Goal: Transaction & Acquisition: Purchase product/service

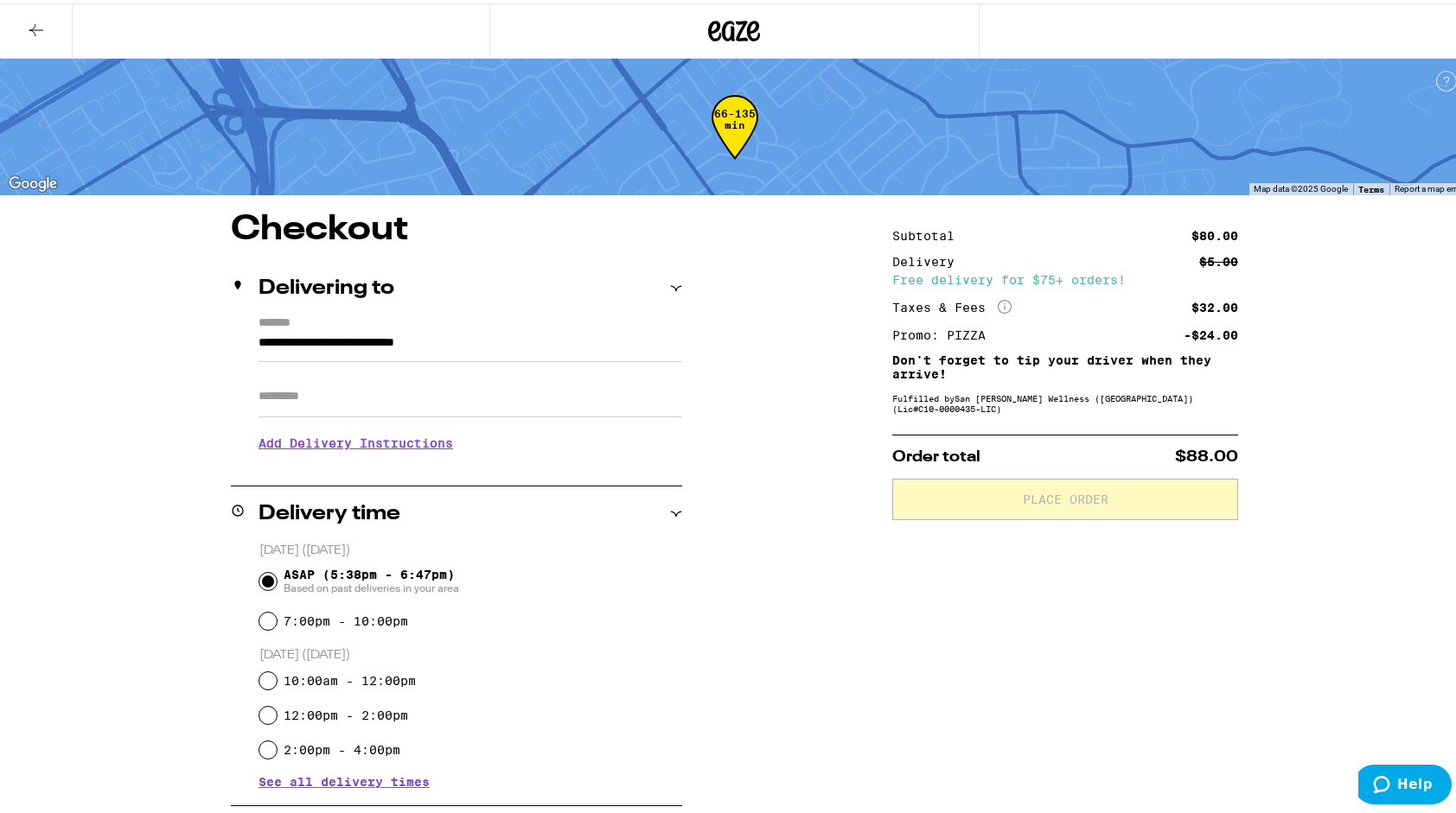
scroll to position [372, 0]
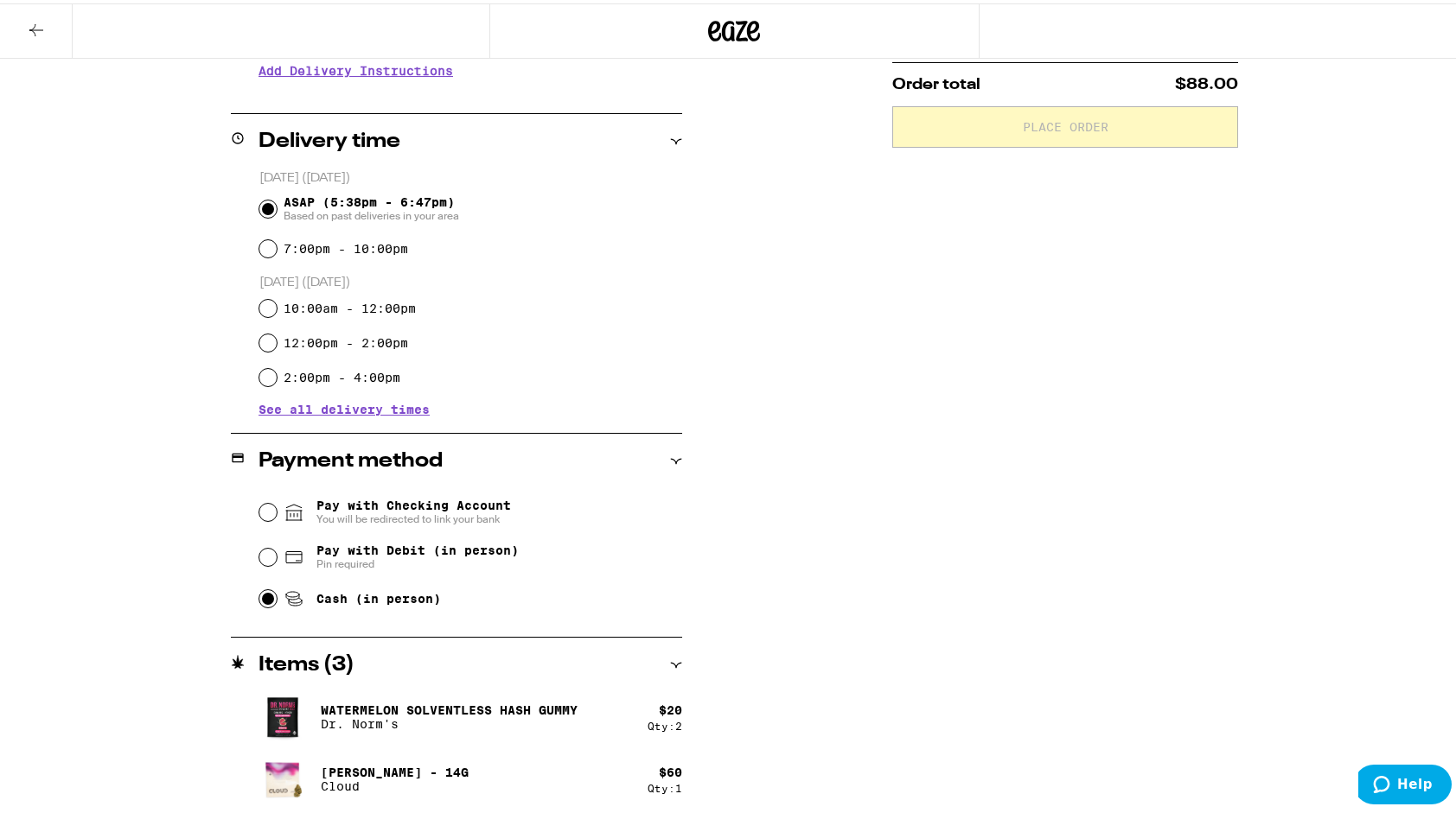
click at [265, 602] on input "Cash (in person)" at bounding box center [268, 594] width 17 height 17
radio input "true"
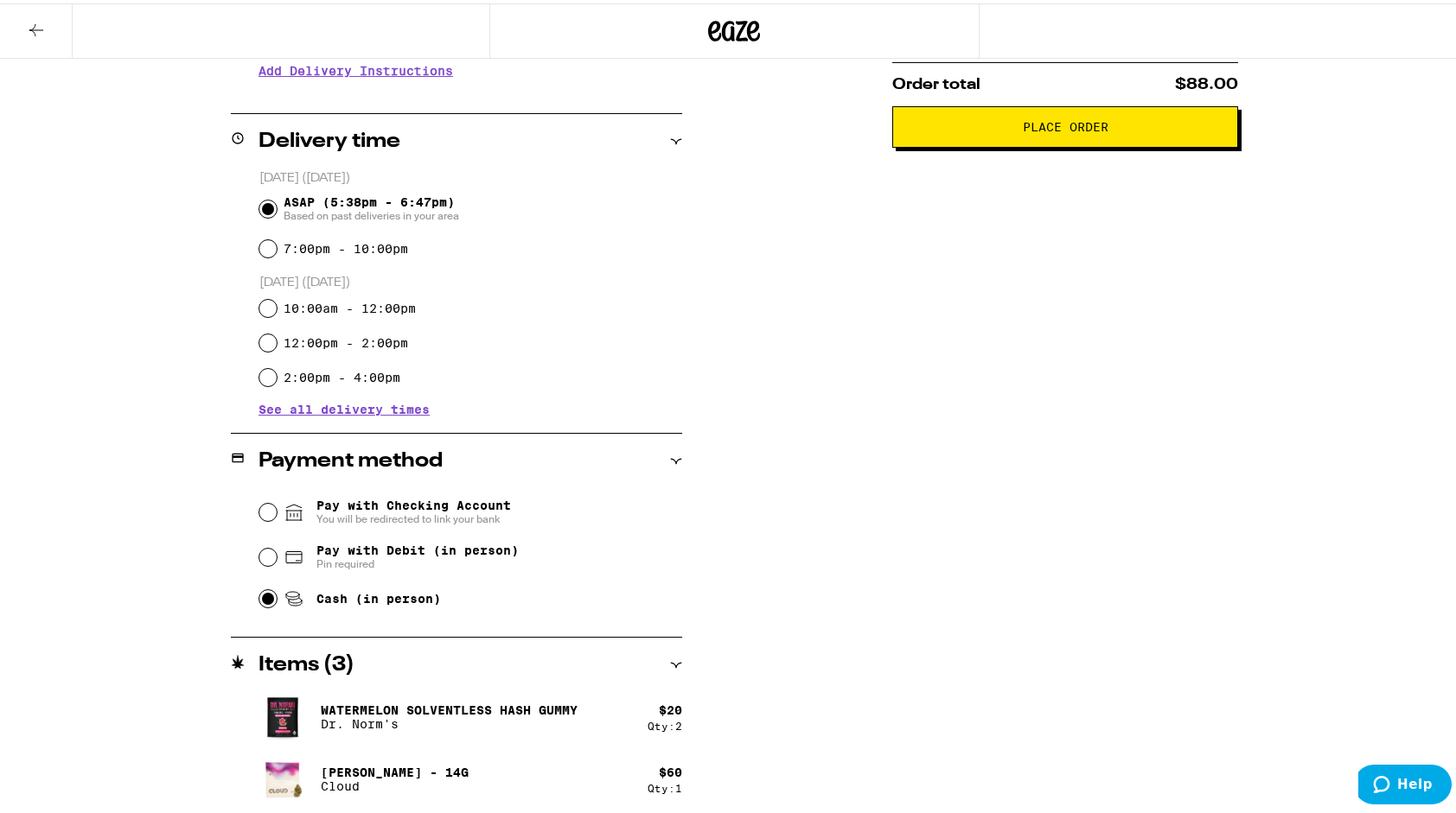
click at [1113, 114] on button "Place Order" at bounding box center [1065, 124] width 346 height 42
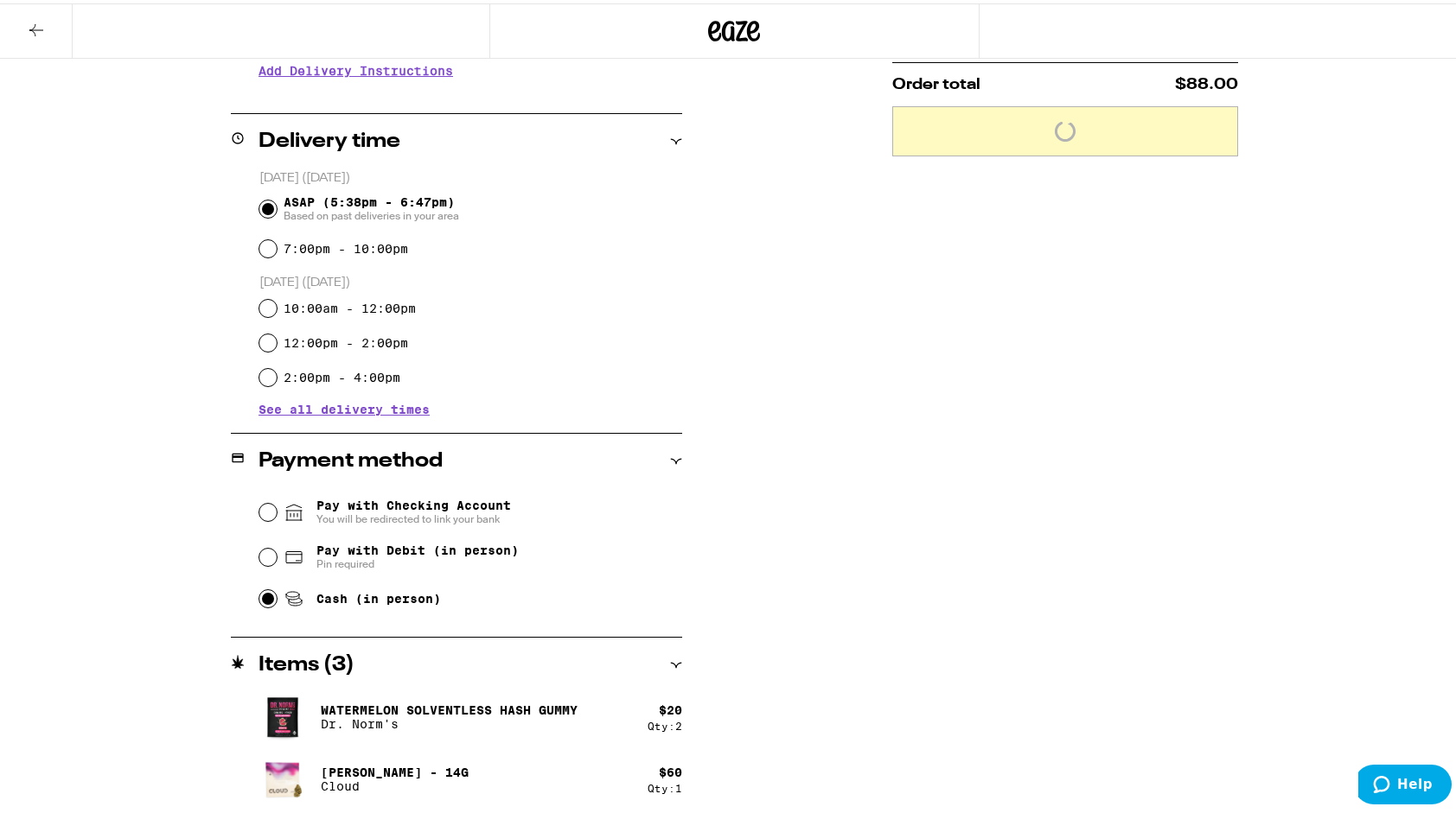
scroll to position [0, 0]
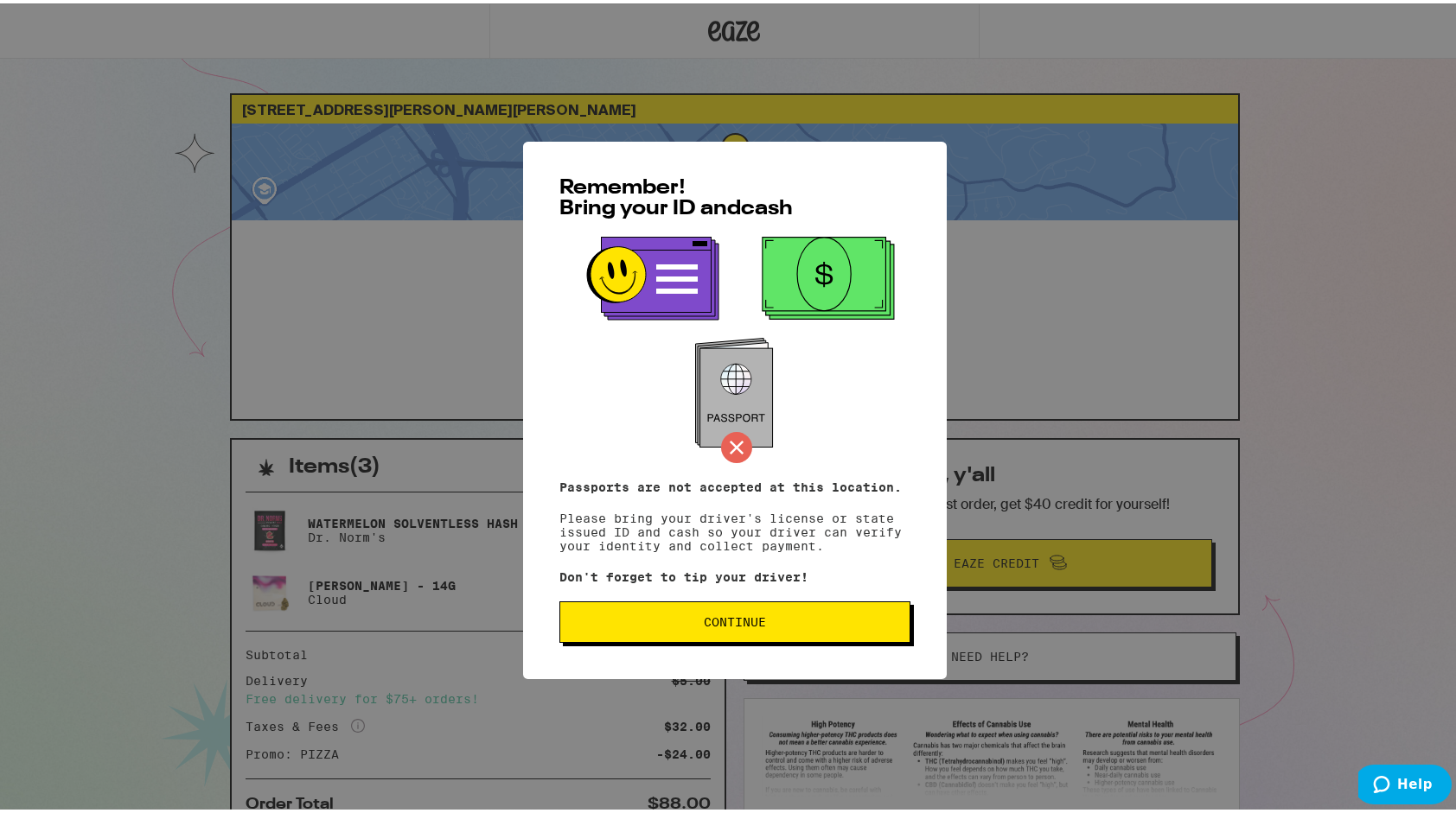
click at [791, 612] on button "Continue" at bounding box center [734, 618] width 351 height 42
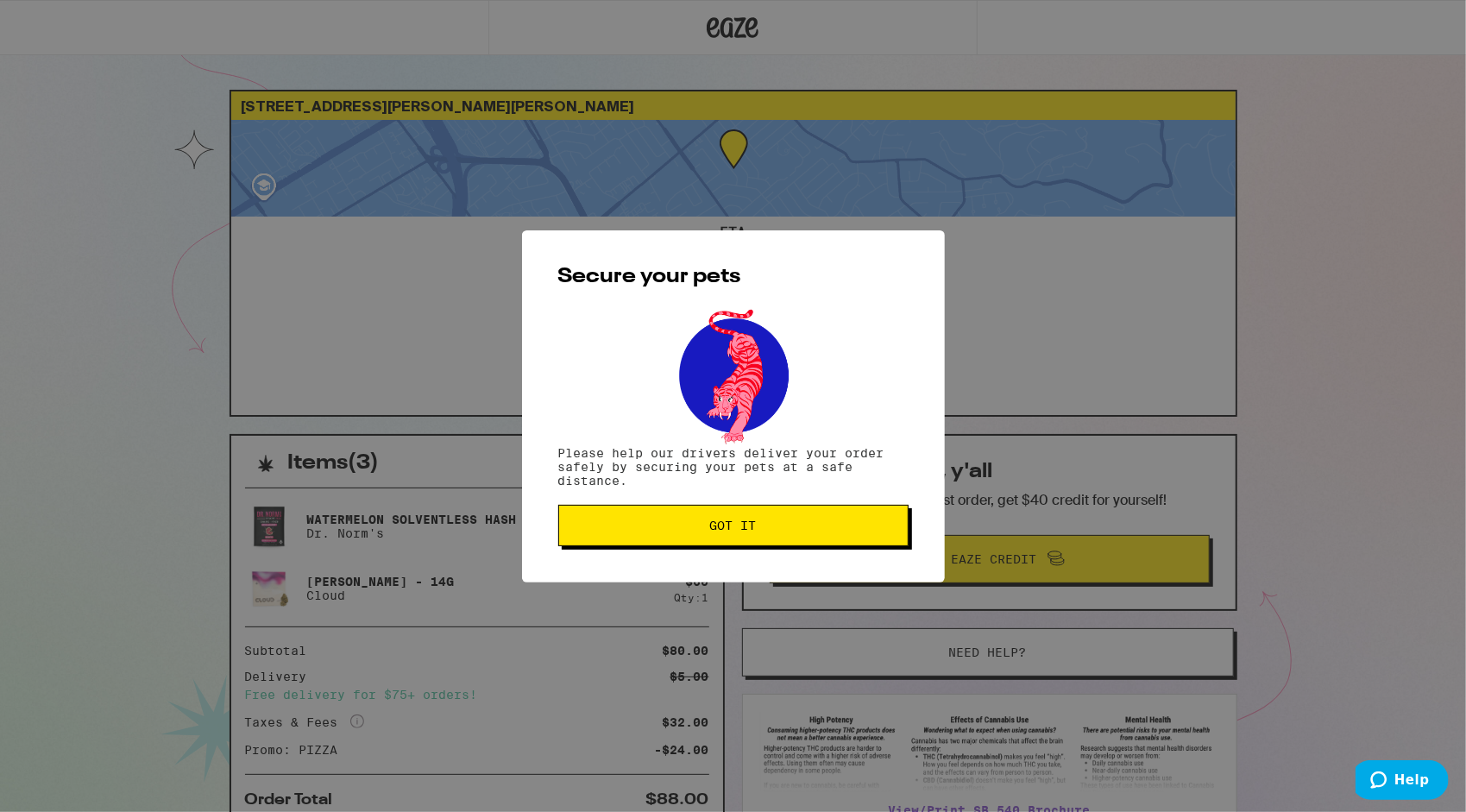
click at [877, 535] on button "Got it" at bounding box center [733, 525] width 351 height 42
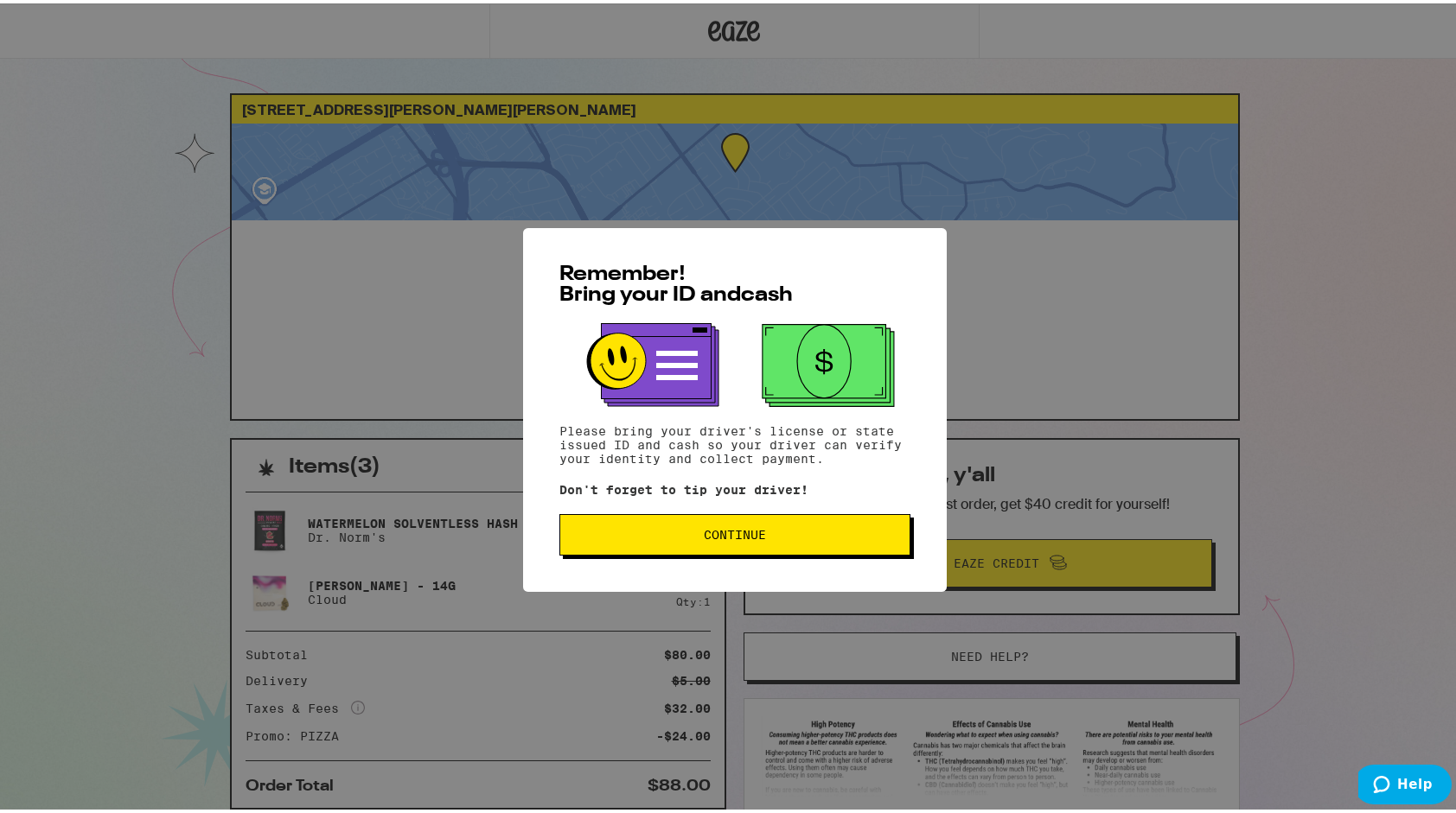
click at [756, 538] on span "Continue" at bounding box center [735, 531] width 62 height 12
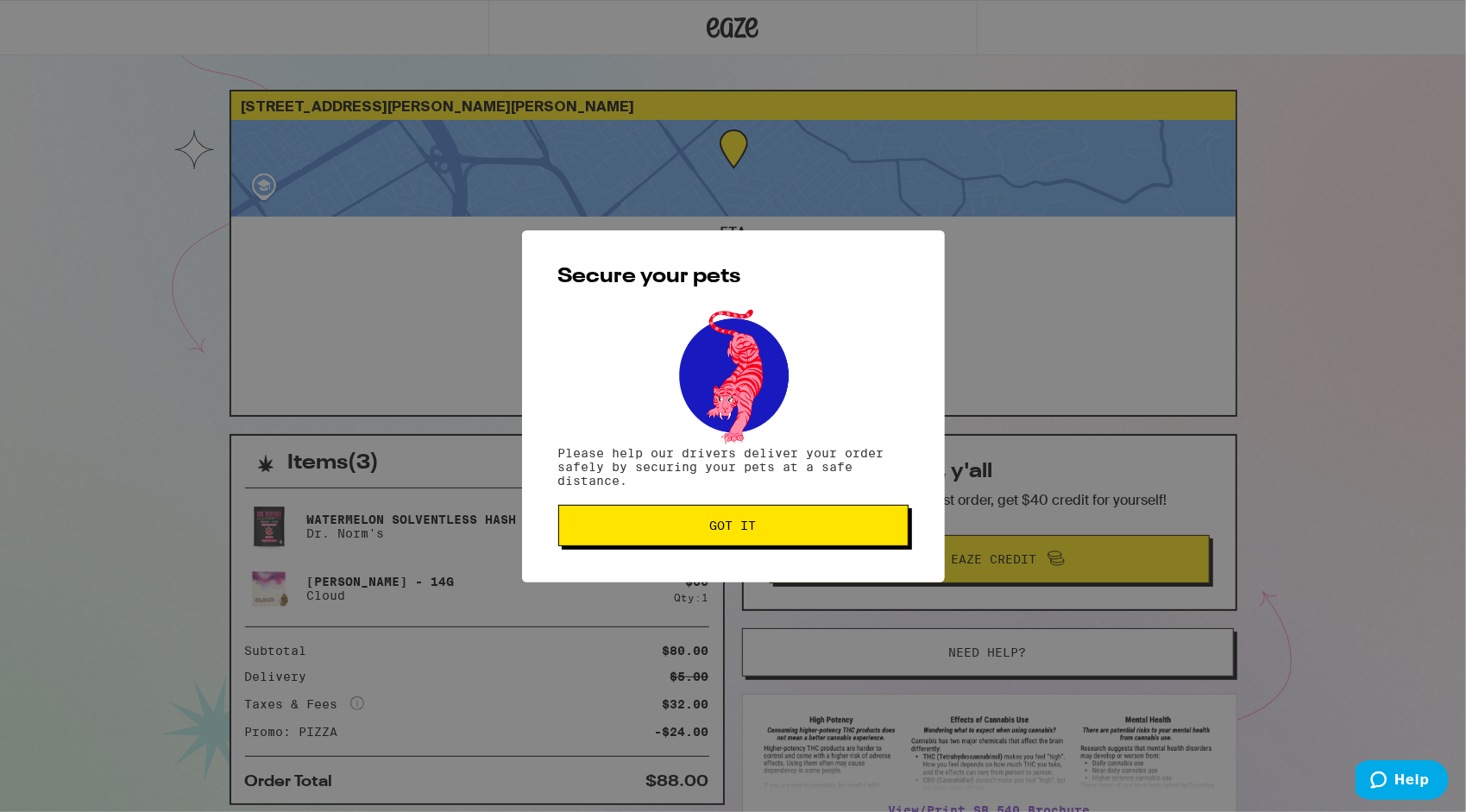
click at [833, 535] on button "Got it" at bounding box center [733, 525] width 351 height 42
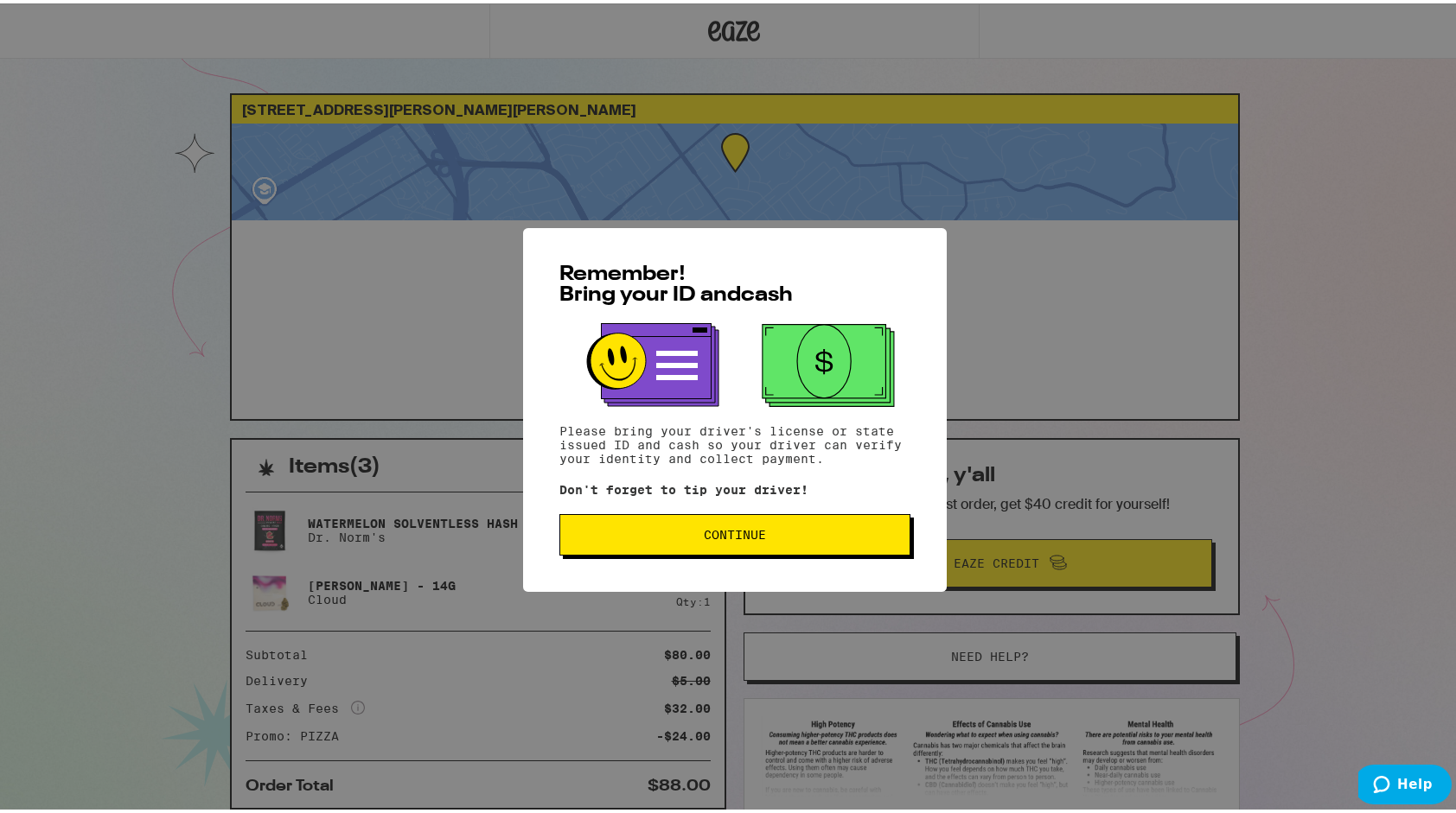
click at [816, 523] on button "Continue" at bounding box center [734, 531] width 351 height 42
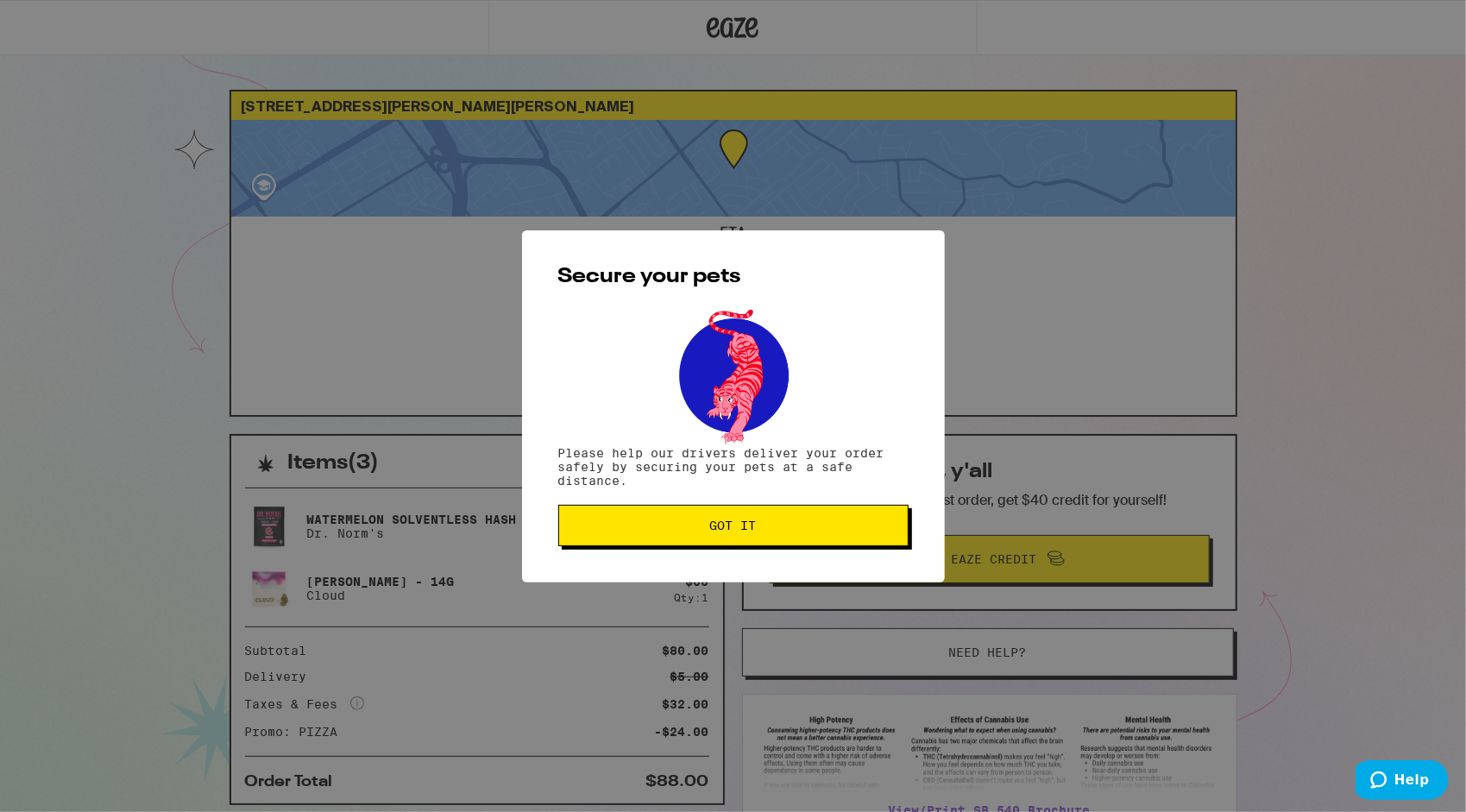
click at [815, 523] on span "Got it" at bounding box center [734, 525] width 321 height 12
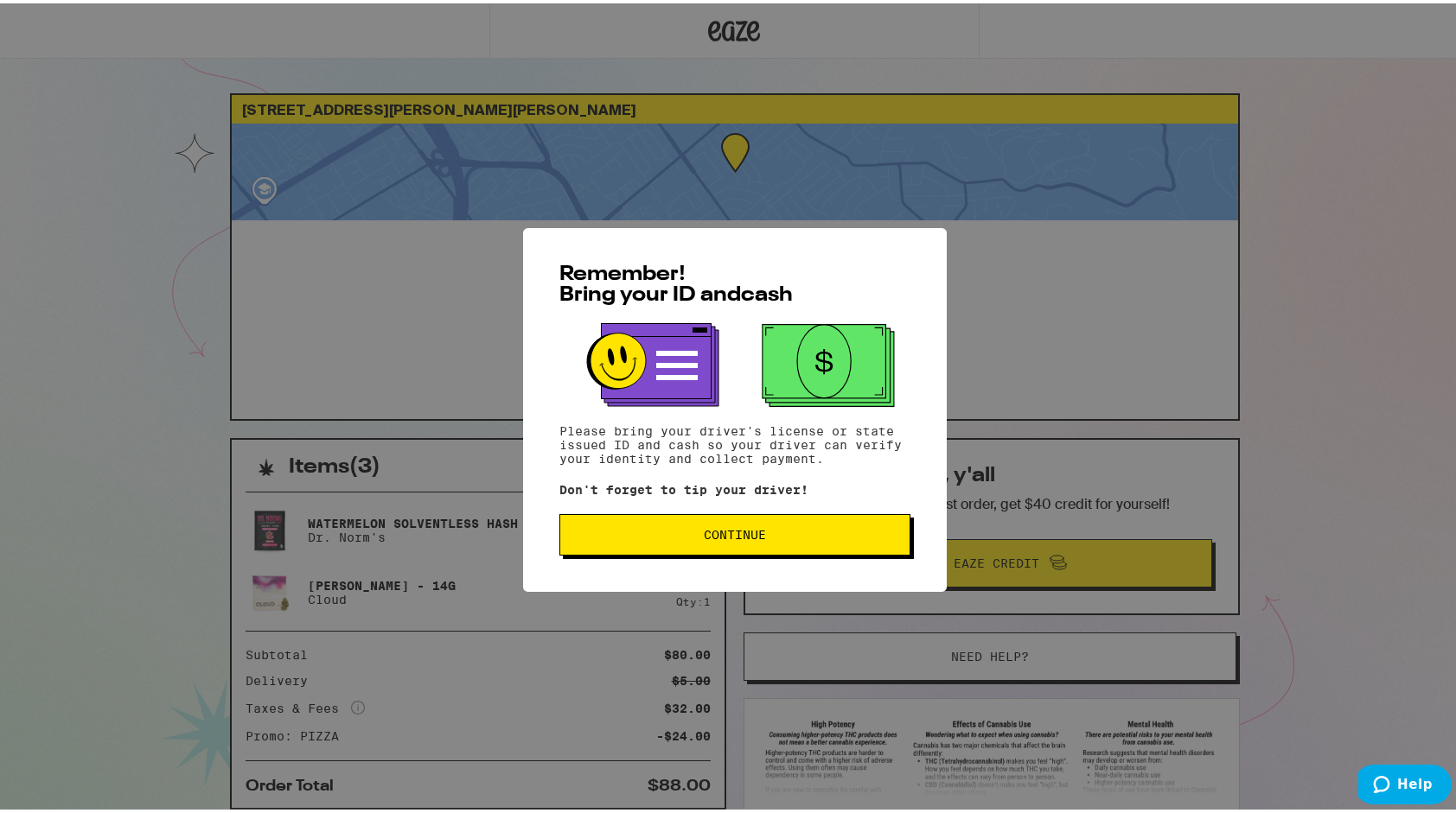
click at [789, 528] on button "Continue" at bounding box center [734, 531] width 351 height 42
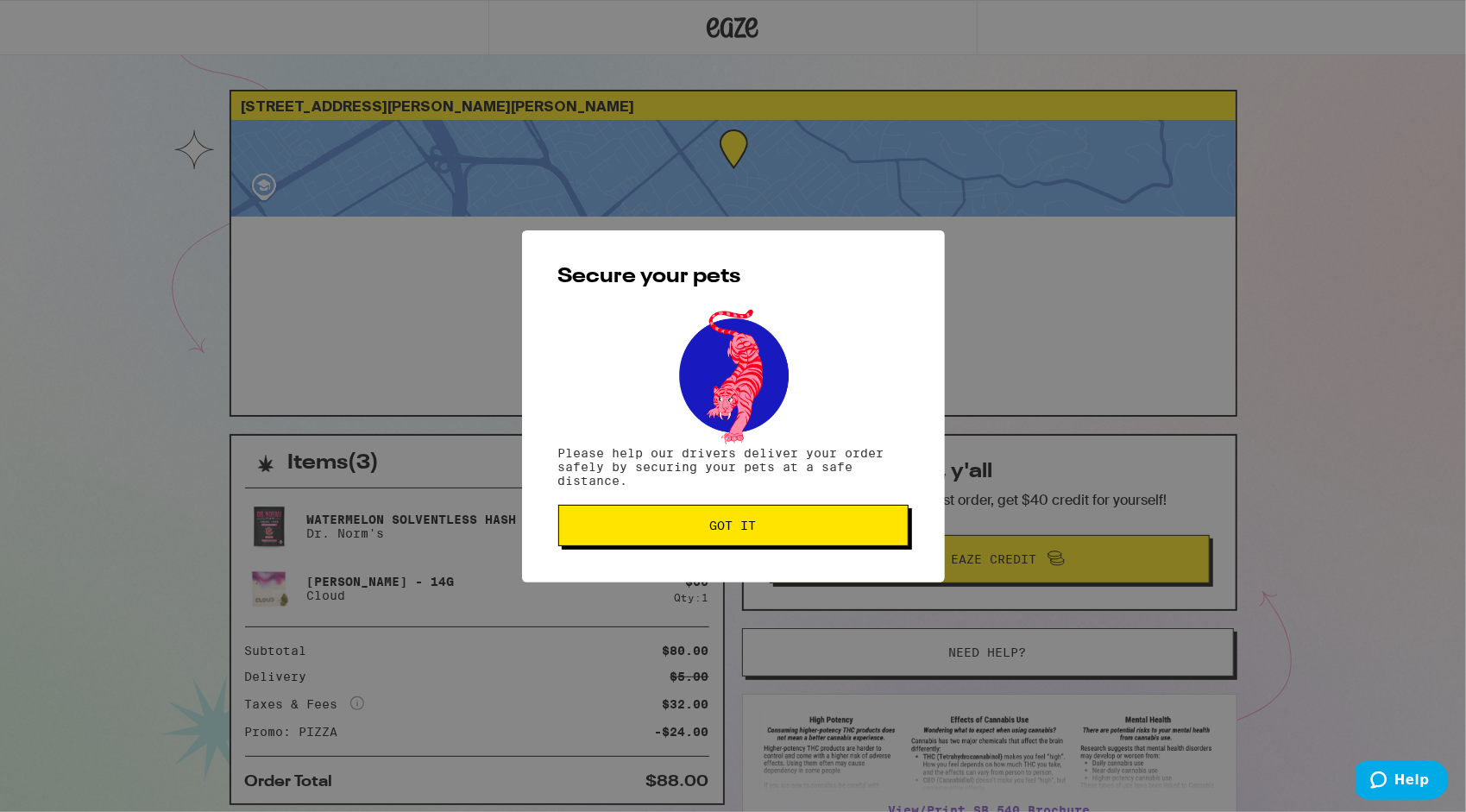
click at [788, 527] on span "Got it" at bounding box center [734, 525] width 321 height 12
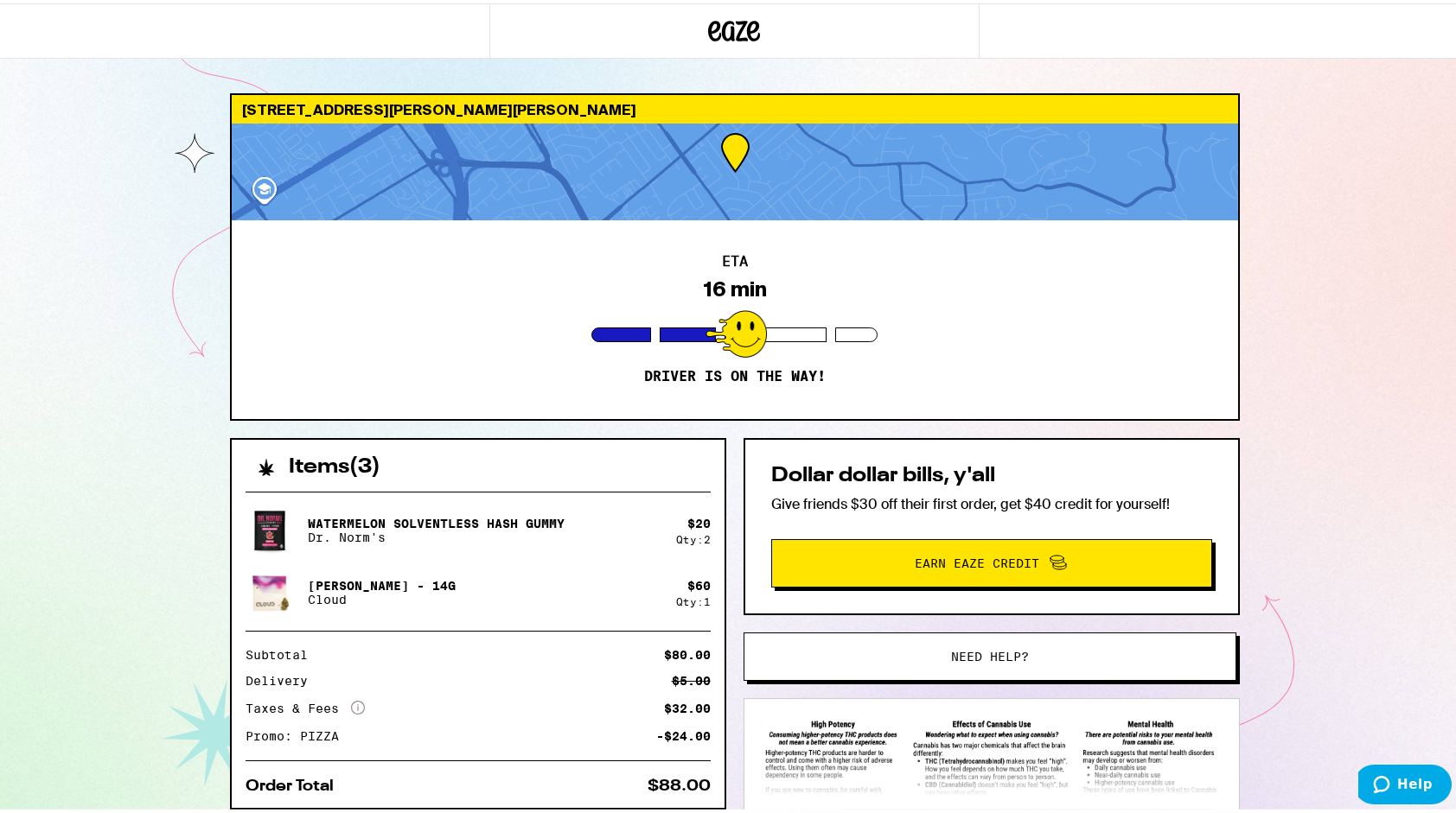
scroll to position [132, 0]
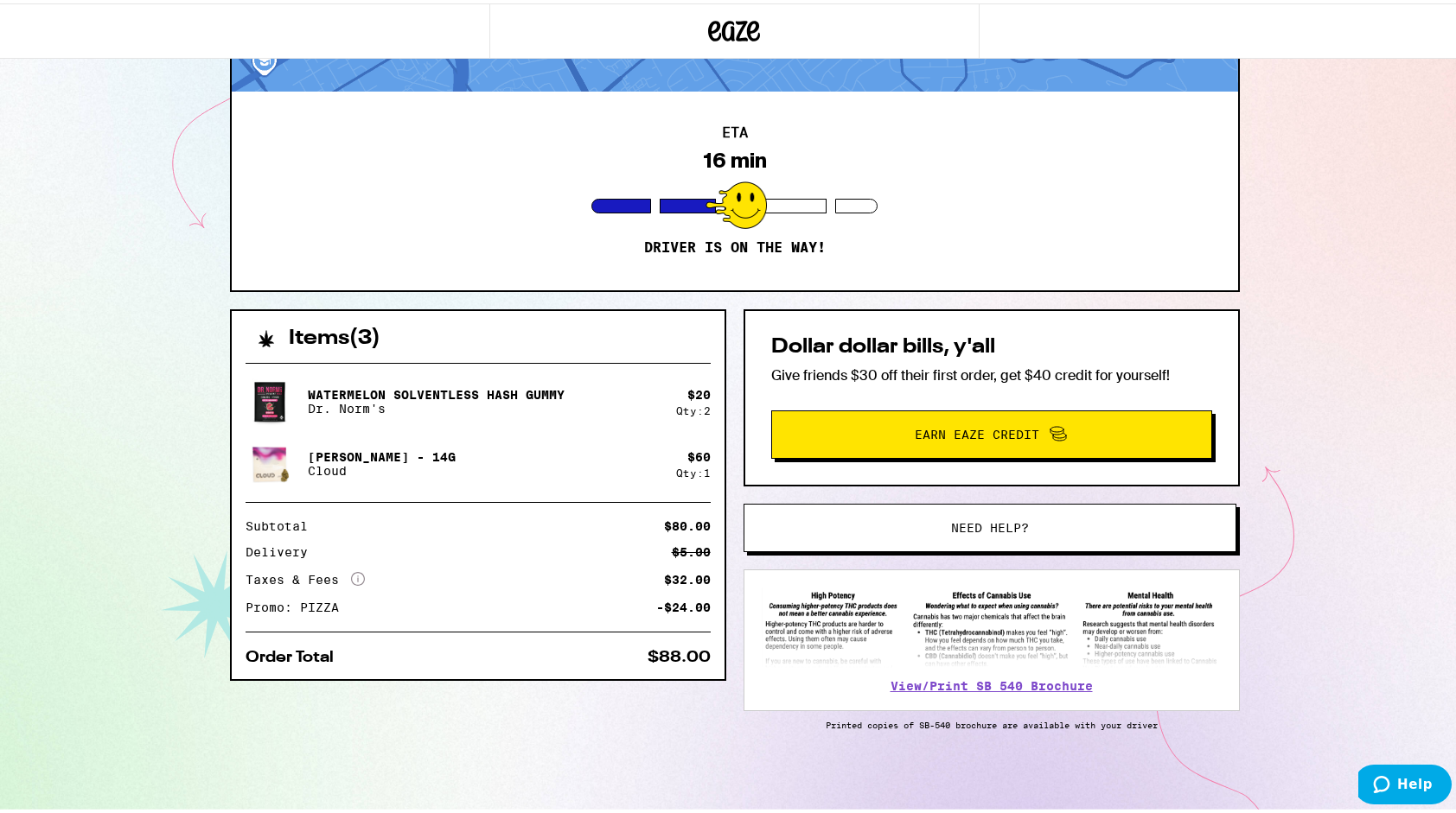
click at [1454, 30] on div at bounding box center [734, 28] width 1468 height 55
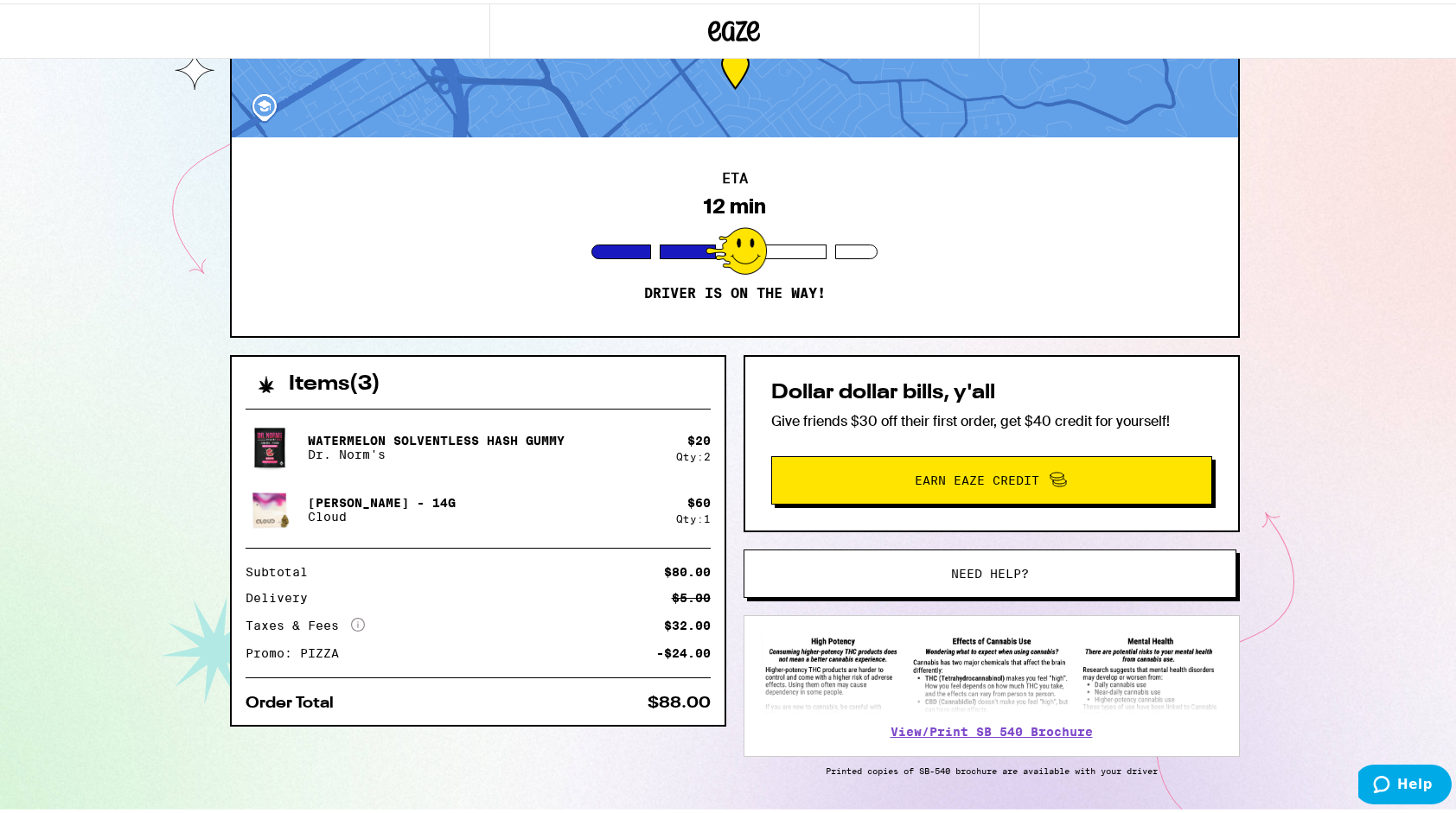
scroll to position [0, 0]
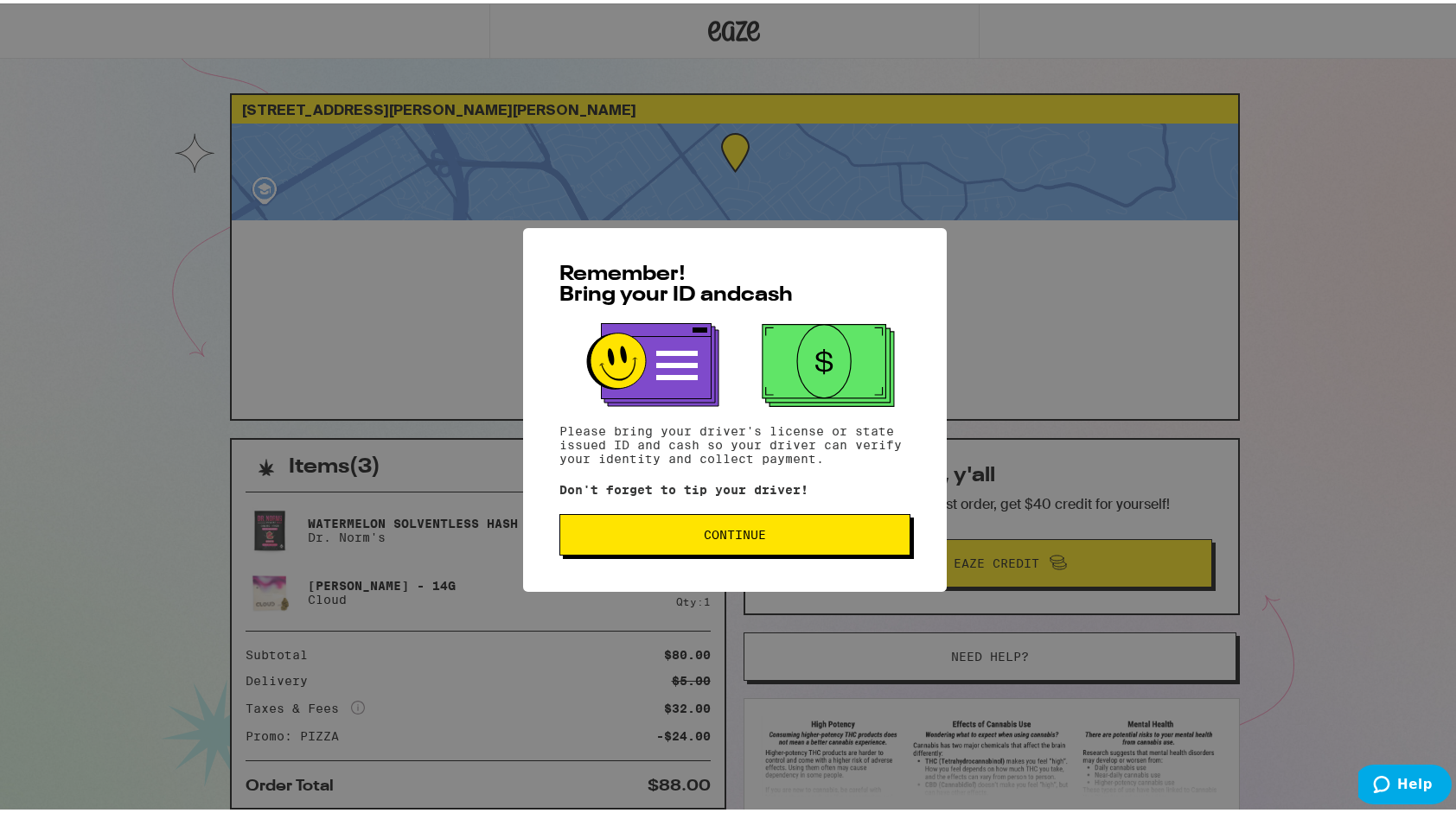
click at [727, 538] on span "Continue" at bounding box center [735, 531] width 62 height 12
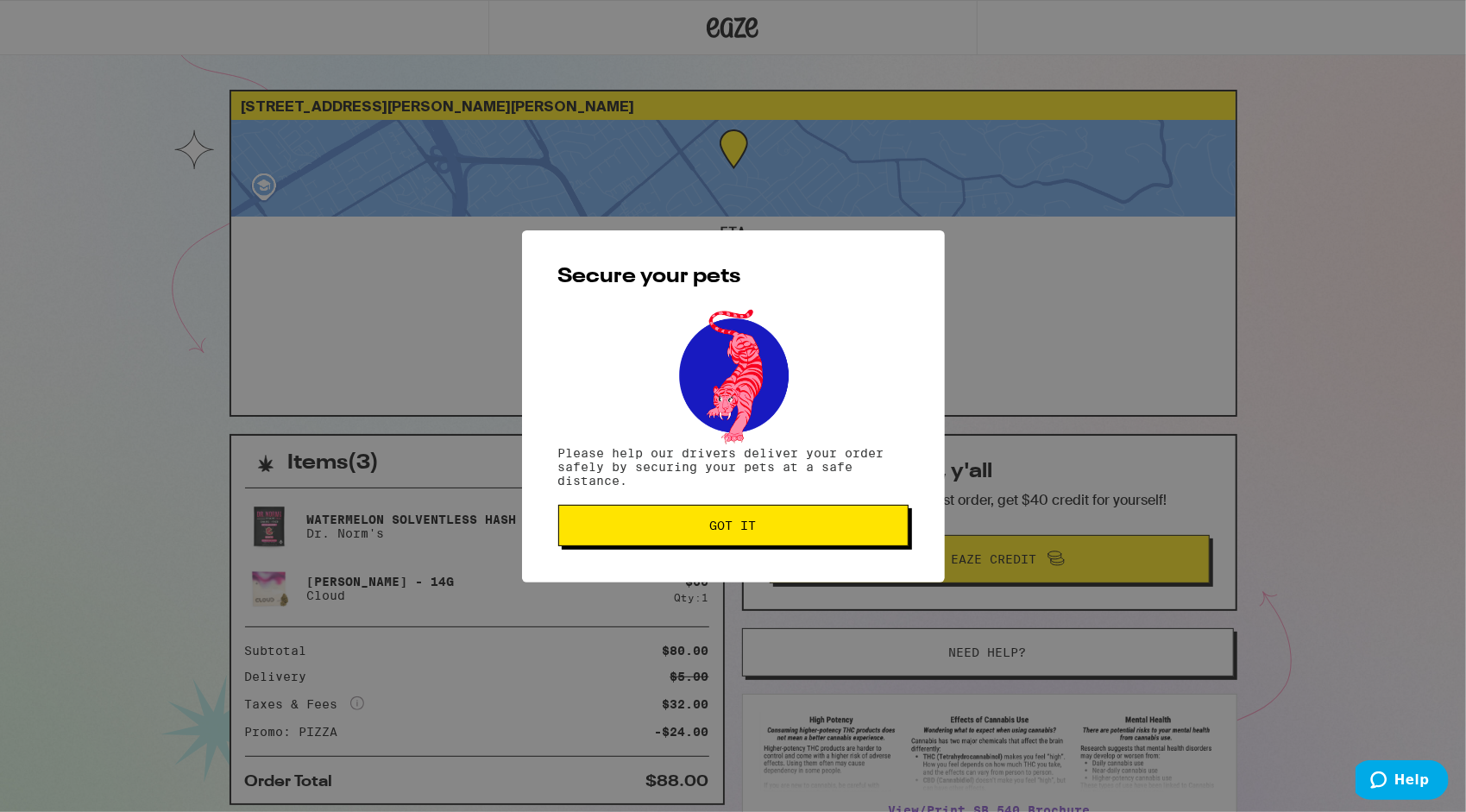
click at [726, 539] on button "Got it" at bounding box center [733, 525] width 351 height 42
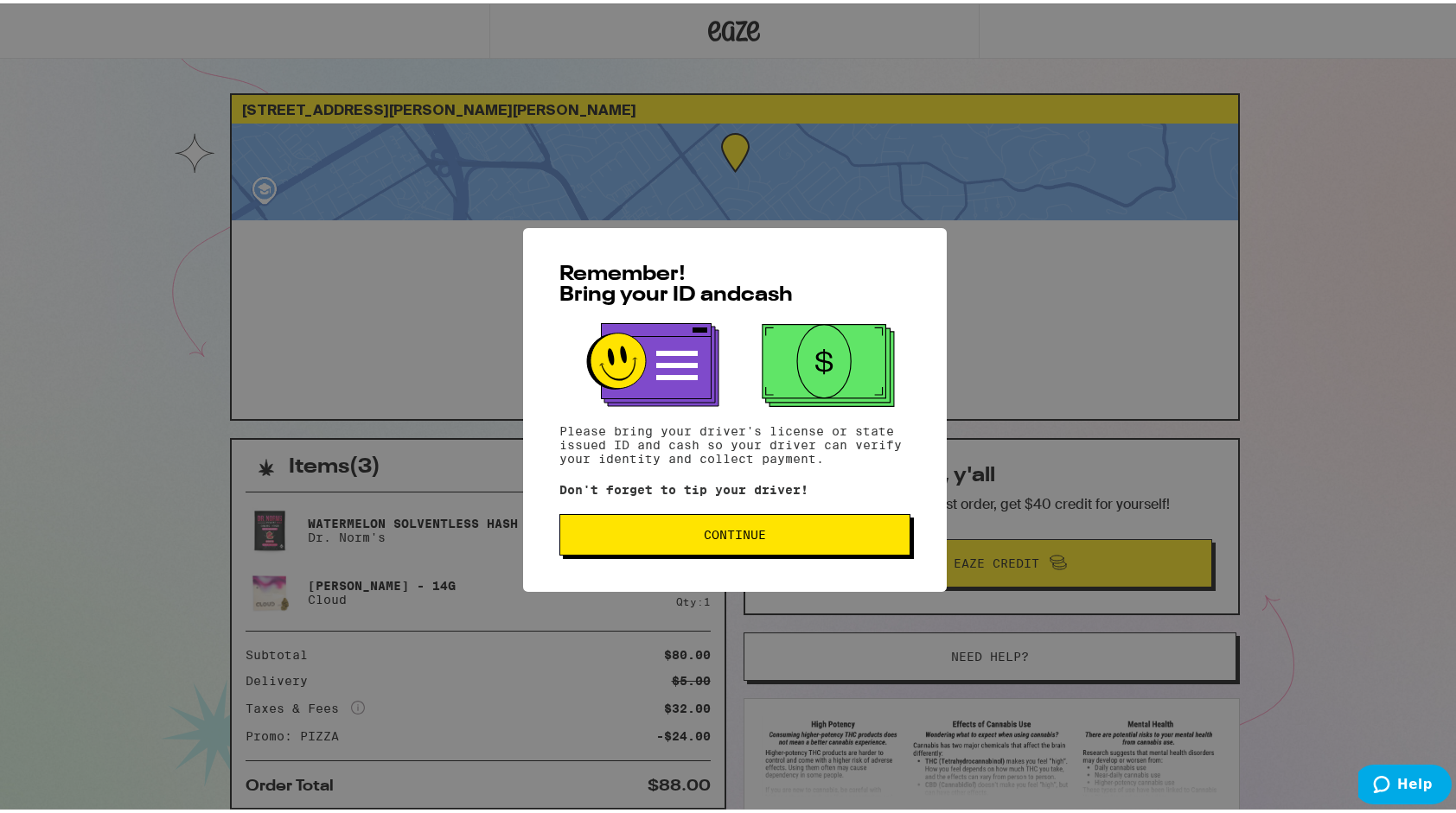
click at [802, 551] on button "Continue" at bounding box center [734, 531] width 351 height 42
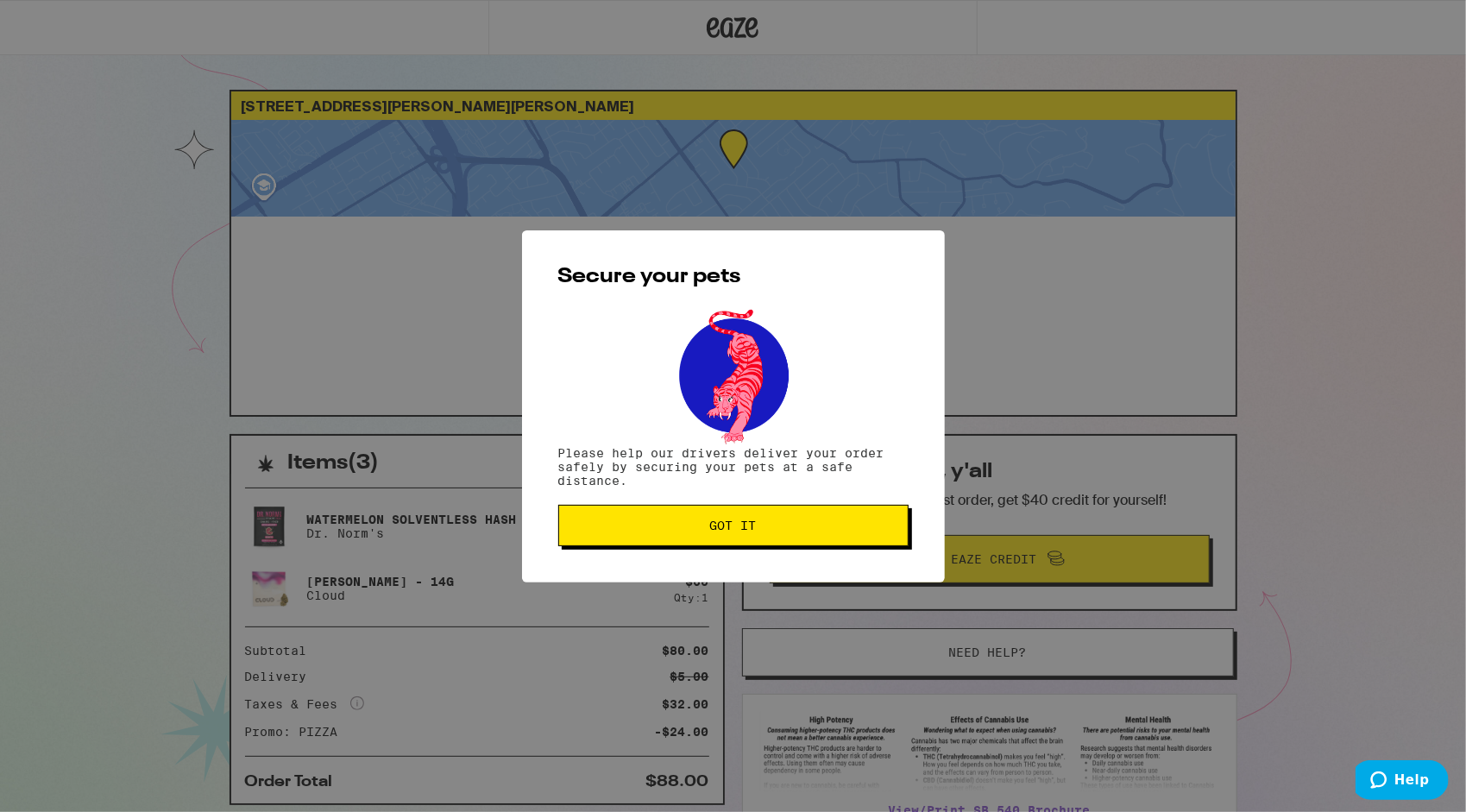
click at [800, 550] on div "Secure your pets Please help our drivers deliver your order safely by securing …" at bounding box center [733, 406] width 423 height 352
click at [813, 535] on button "Got it" at bounding box center [733, 525] width 351 height 42
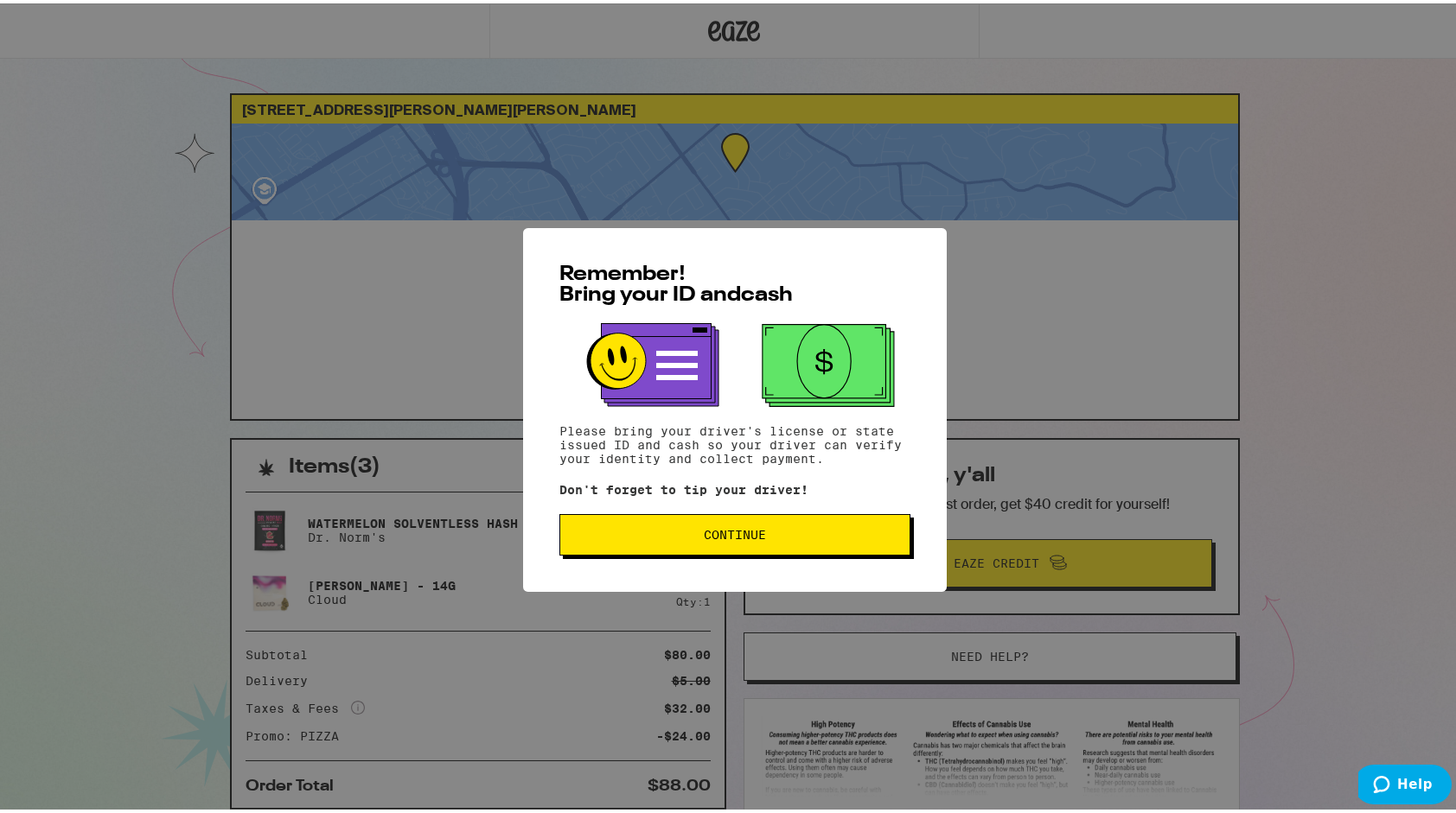
click at [758, 533] on span "Continue" at bounding box center [735, 531] width 62 height 12
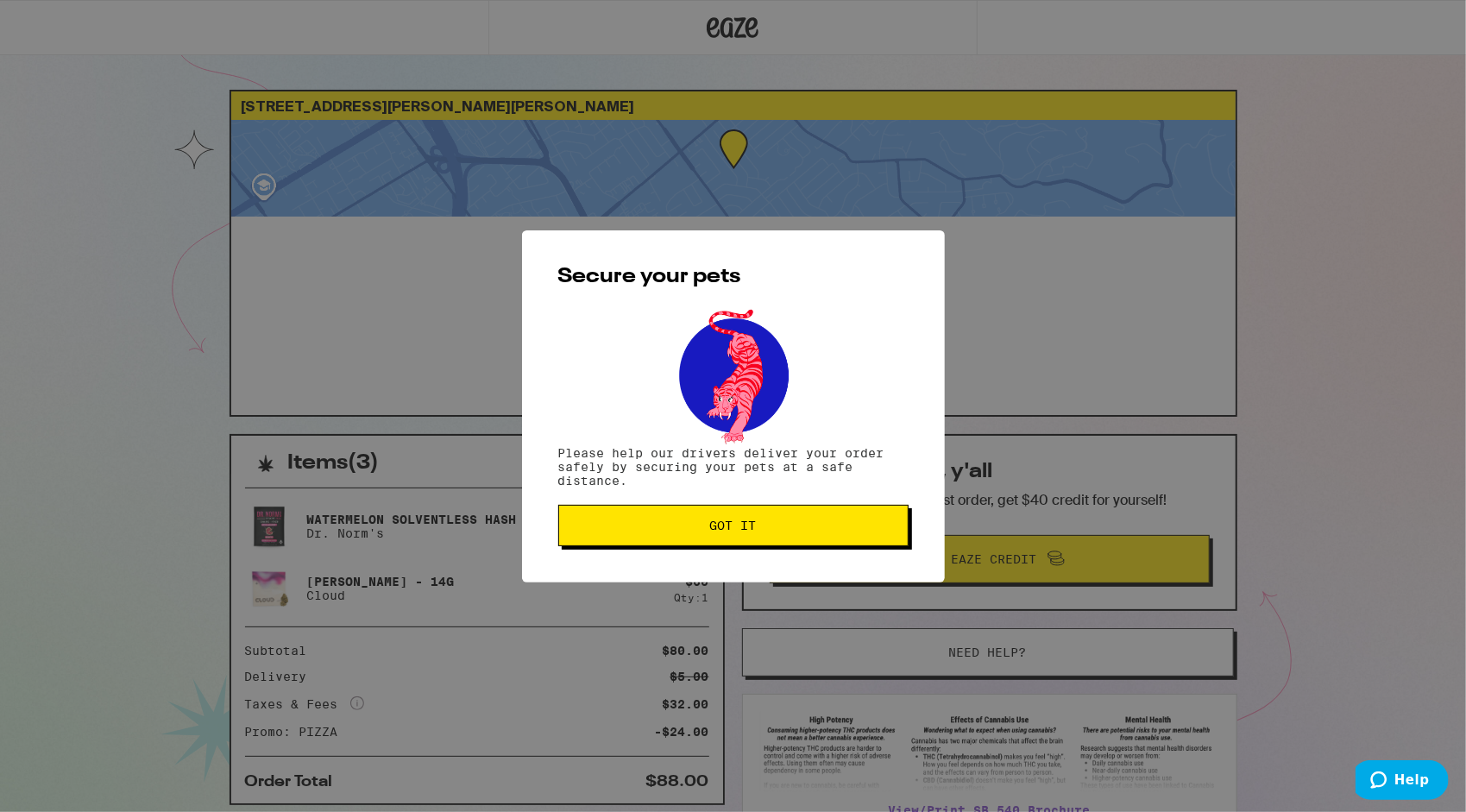
click at [757, 532] on span "Got it" at bounding box center [734, 525] width 321 height 12
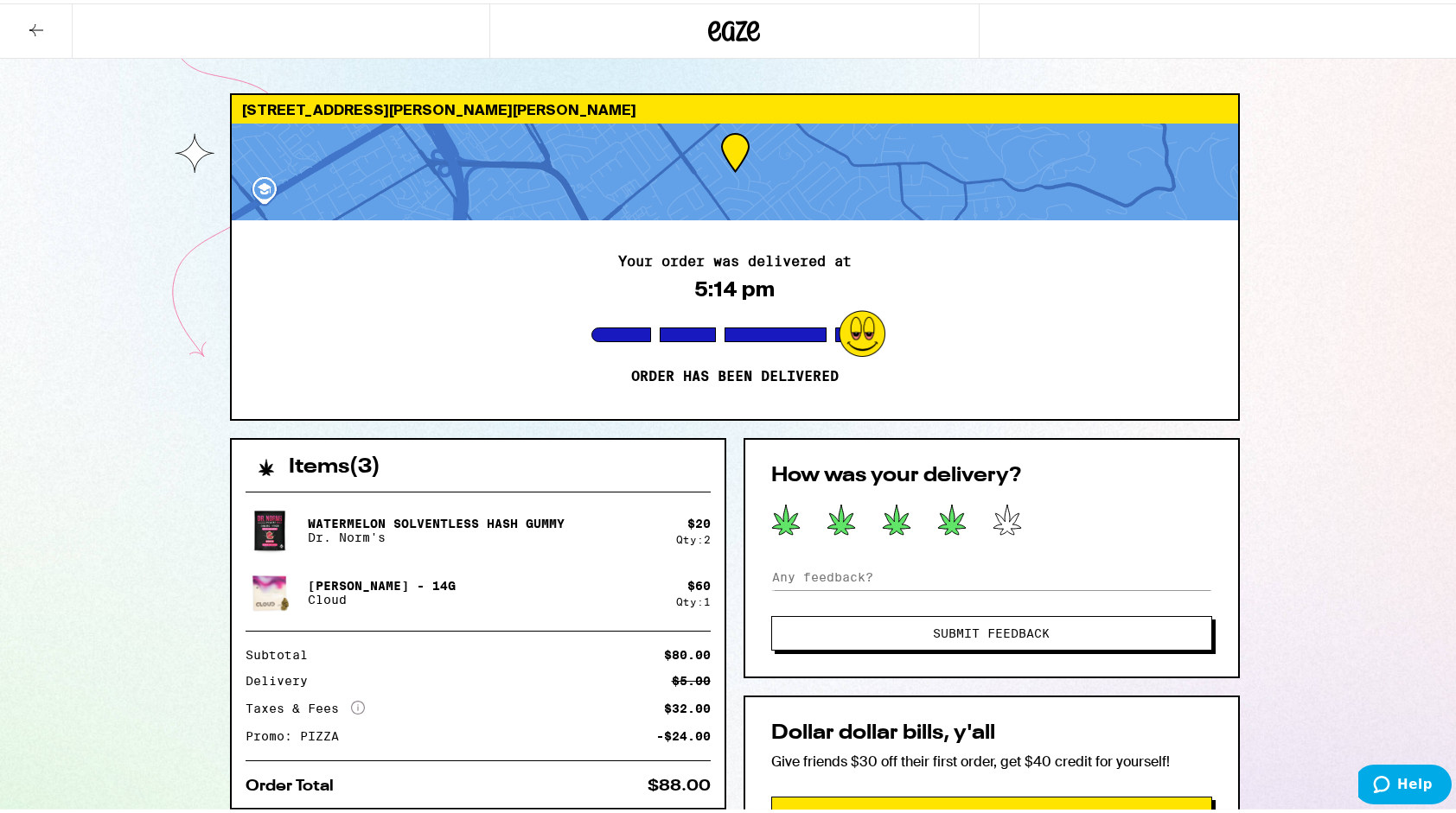
click at [946, 522] on icon at bounding box center [951, 516] width 28 height 30
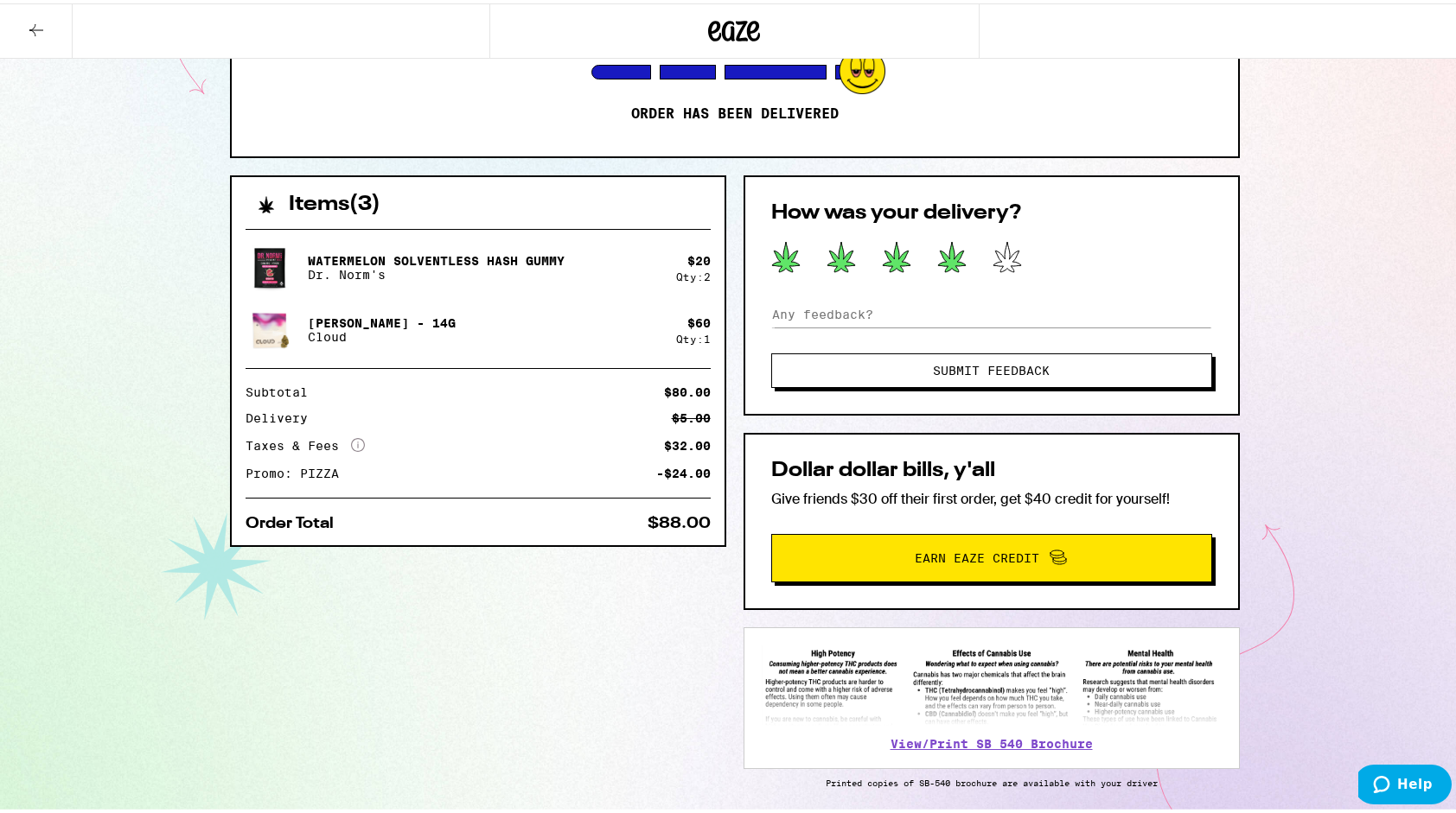
scroll to position [325, 0]
